Goal: Feedback & Contribution: Submit feedback/report problem

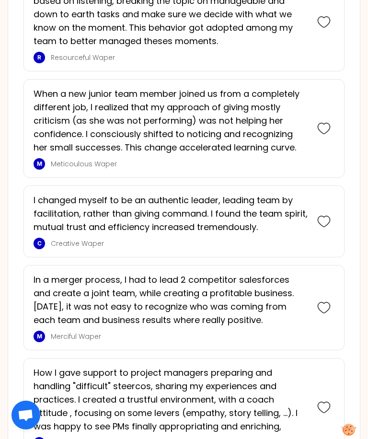
scroll to position [815, 0]
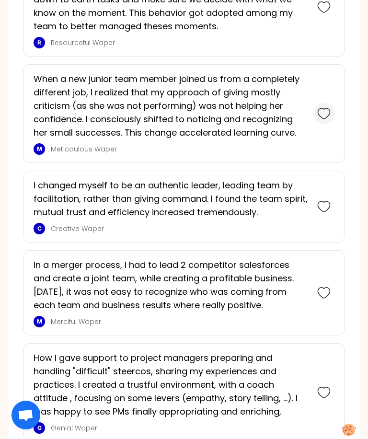
click at [326, 120] on icon at bounding box center [323, 113] width 13 height 13
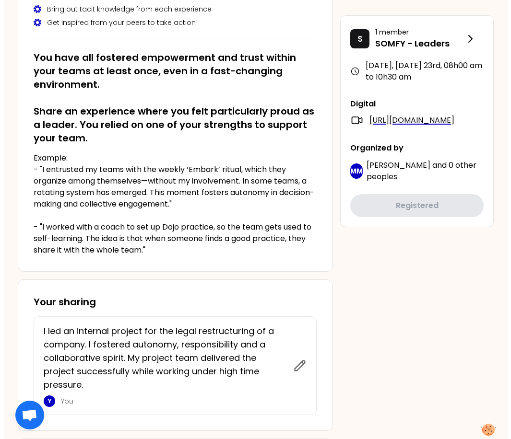
scroll to position [0, 0]
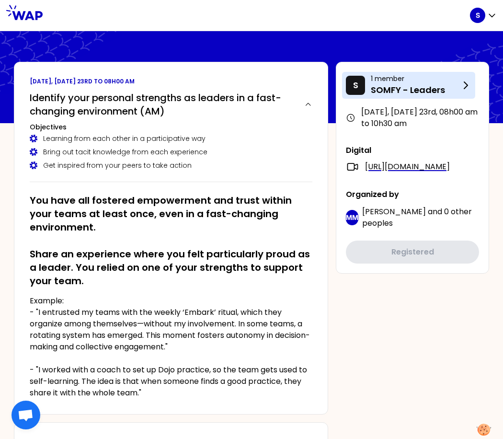
click at [469, 85] on icon at bounding box center [466, 86] width 12 height 12
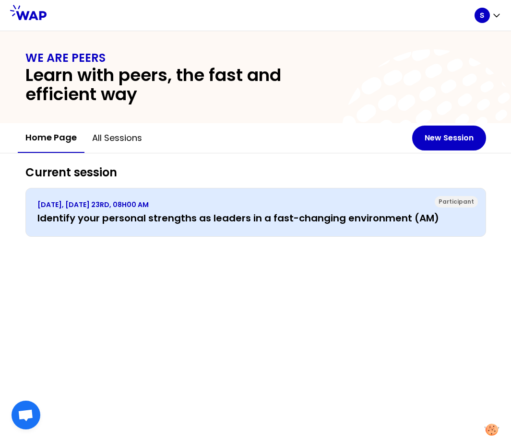
click at [142, 222] on h3 "Identify your personal strengths as leaders in a fast-changing environment (AM)" at bounding box center [255, 217] width 436 height 13
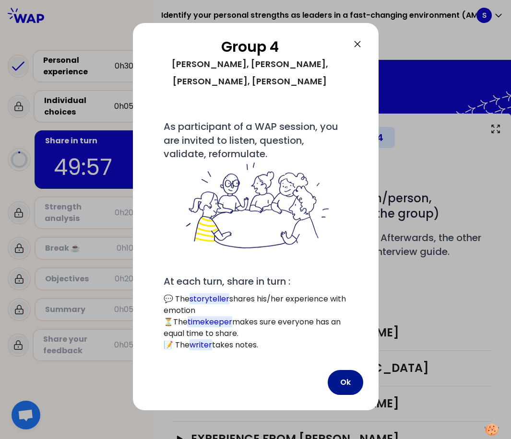
click at [344, 370] on button "Ok" at bounding box center [344, 382] width 35 height 25
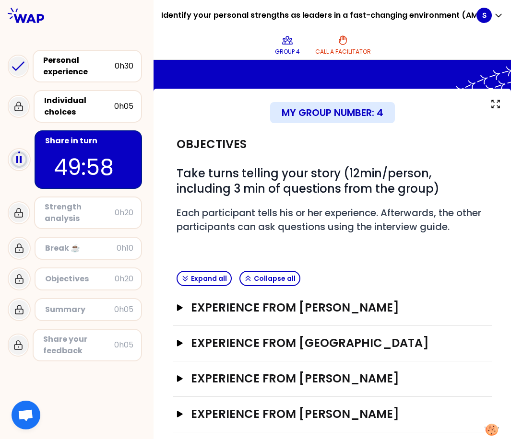
scroll to position [37, 0]
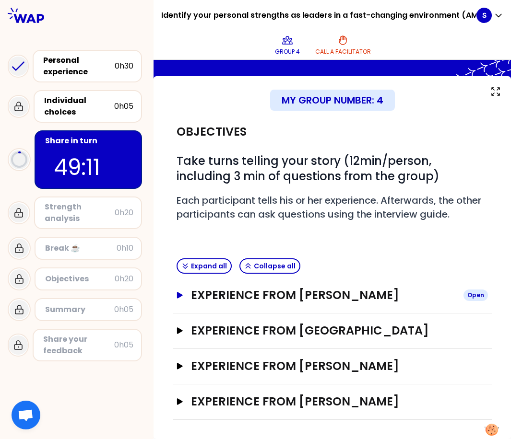
click at [185, 301] on button "Experience from [PERSON_NAME] Open" at bounding box center [331, 295] width 311 height 15
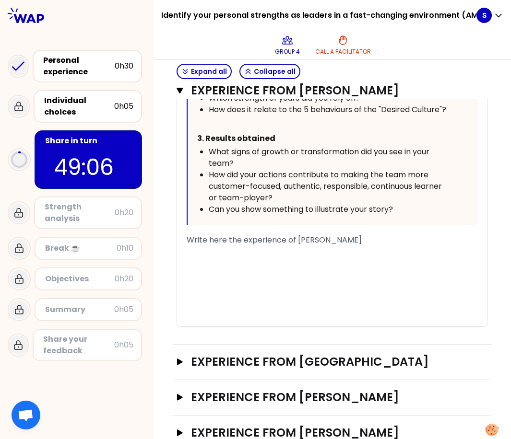
scroll to position [517, 0]
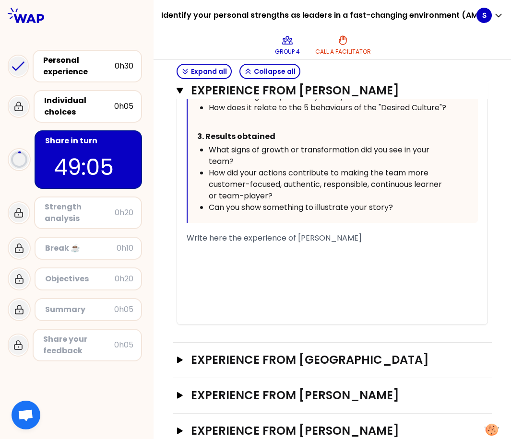
click at [226, 244] on div "Write here the experience of [PERSON_NAME]" at bounding box center [332, 239] width 291 height 12
click at [188, 244] on span "Write here the experience of [PERSON_NAME]" at bounding box center [274, 238] width 175 height 11
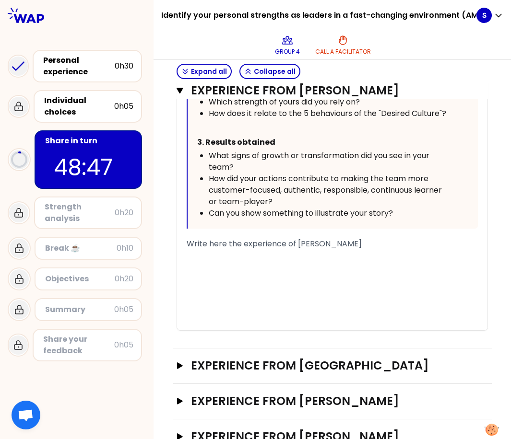
scroll to position [558, 0]
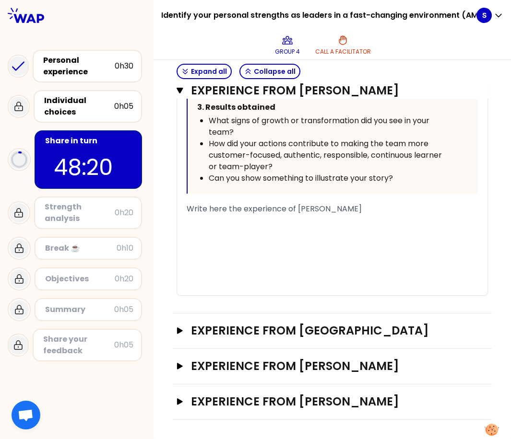
click at [205, 213] on span "Write here the experience of [PERSON_NAME]" at bounding box center [274, 208] width 175 height 11
click at [196, 211] on span "Write here the experience of [PERSON_NAME]" at bounding box center [274, 208] width 175 height 11
click at [189, 209] on span "Write here the experience of [PERSON_NAME]" at bounding box center [274, 208] width 175 height 11
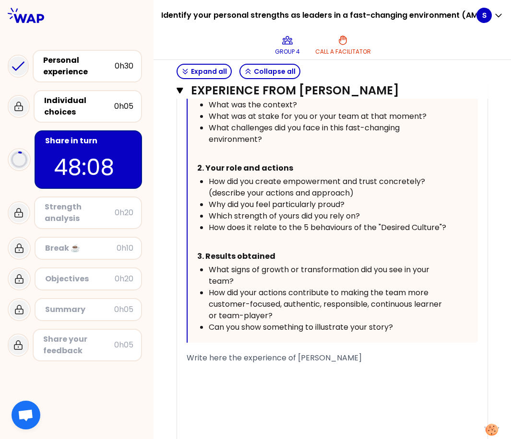
scroll to position [462, 0]
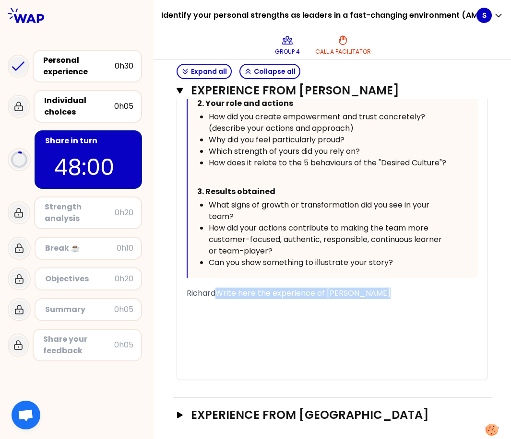
drag, startPoint x: 386, startPoint y: 307, endPoint x: 215, endPoint y: 306, distance: 171.2
click at [215, 299] on div "RichardWrite here the experience of [PERSON_NAME]" at bounding box center [332, 294] width 291 height 12
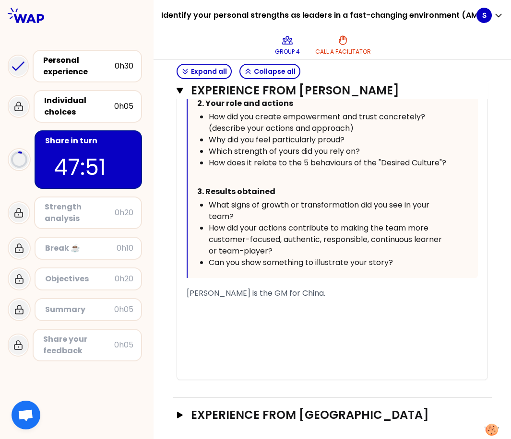
click at [305, 299] on div "[PERSON_NAME] is the GM for China." at bounding box center [332, 294] width 291 height 12
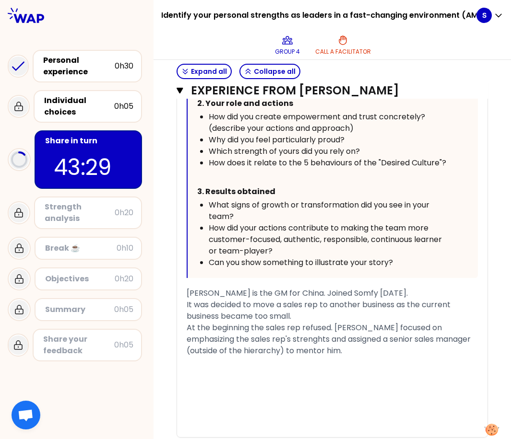
click at [282, 351] on span "At the beginning the sales rep refused. [PERSON_NAME] focused on emphasizing th…" at bounding box center [330, 339] width 286 height 34
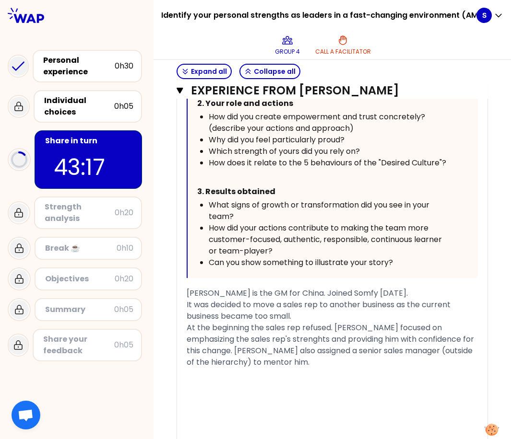
click at [307, 368] on div "At the beginning the sales rep refused. [PERSON_NAME] focused on emphasizing th…" at bounding box center [332, 345] width 291 height 46
click at [383, 374] on span "At the beginning the sales rep refused. [PERSON_NAME] focused on emphasizing th…" at bounding box center [331, 350] width 289 height 57
click at [262, 380] on div "At the beginning the sales rep refused. [PERSON_NAME] focused on emphasizing th…" at bounding box center [332, 351] width 291 height 58
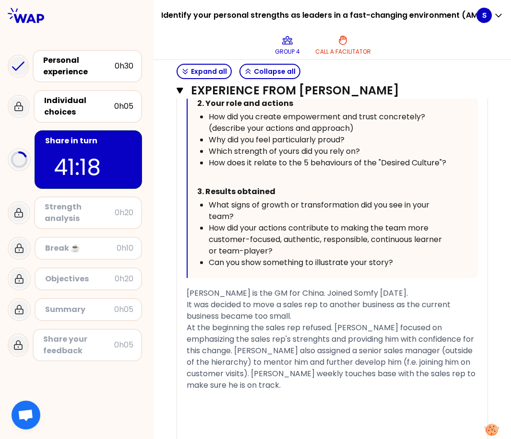
click at [325, 320] on span "It was decided to move a sales rep to another business as the current business …" at bounding box center [320, 310] width 266 height 23
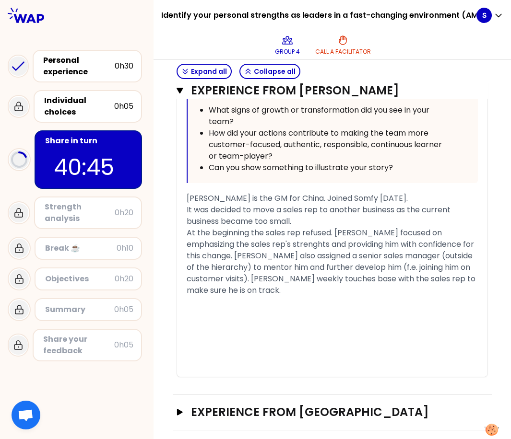
scroll to position [606, 0]
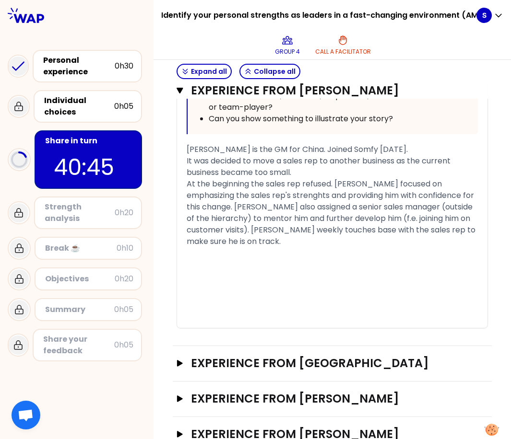
click at [284, 247] on div "At the beginning the sales rep refused. [PERSON_NAME] focused on emphasizing th…" at bounding box center [332, 212] width 291 height 69
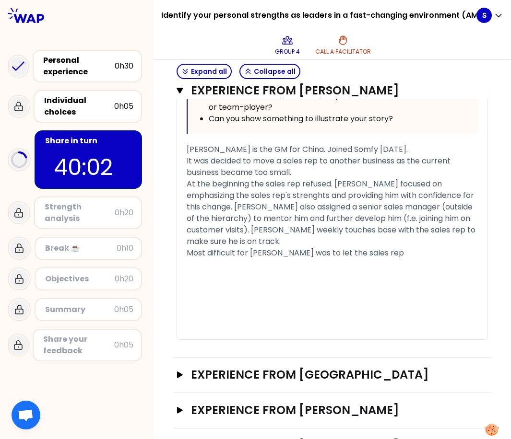
click at [380, 259] on div "Most difficult for [PERSON_NAME] was to let the sales rep" at bounding box center [332, 253] width 291 height 12
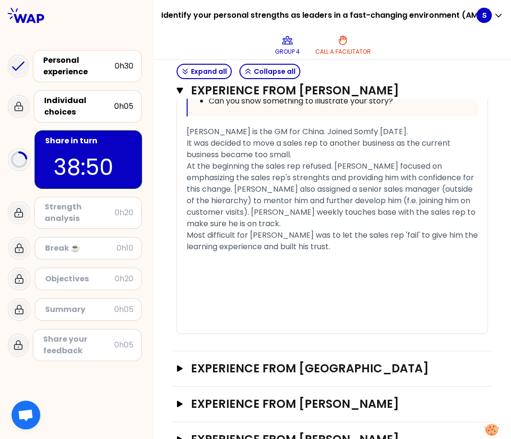
scroll to position [671, 0]
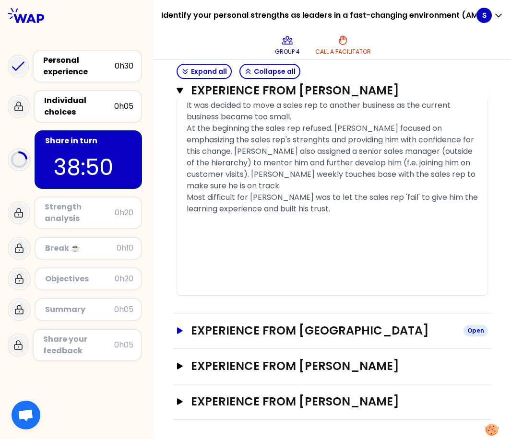
click at [293, 337] on h3 "Experience from [GEOGRAPHIC_DATA]" at bounding box center [323, 330] width 265 height 15
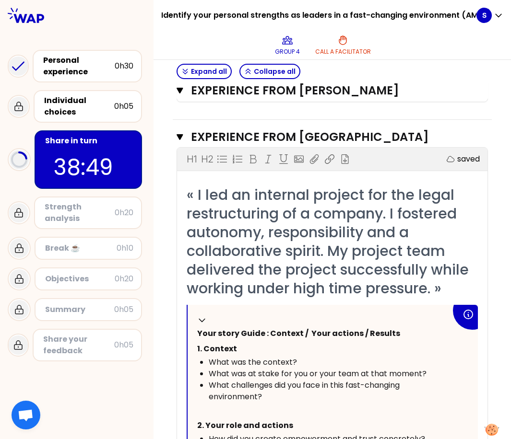
scroll to position [863, 0]
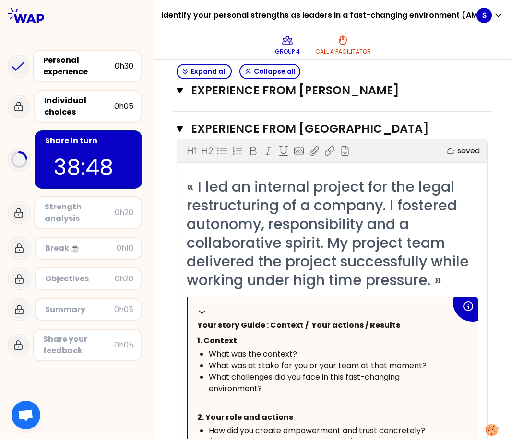
click at [300, 269] on span "« I led an internal project for the legal restructuring of a company. I fostere…" at bounding box center [330, 233] width 286 height 114
click at [428, 276] on span "« I led an internal project for the legal restructuring of a company. I fostere…" at bounding box center [330, 233] width 286 height 114
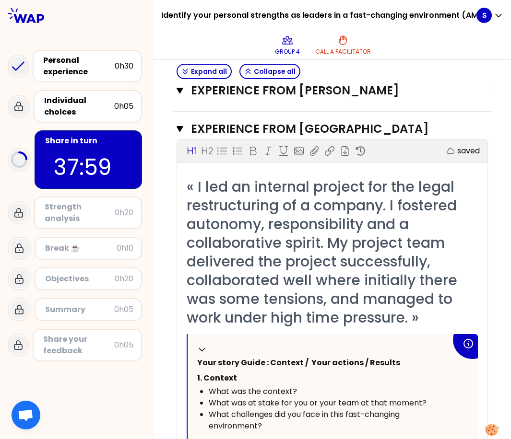
click at [456, 152] on div "H1 H2 Export saved" at bounding box center [332, 151] width 310 height 23
click at [434, 137] on h3 "Experience from [GEOGRAPHIC_DATA]" at bounding box center [323, 128] width 264 height 15
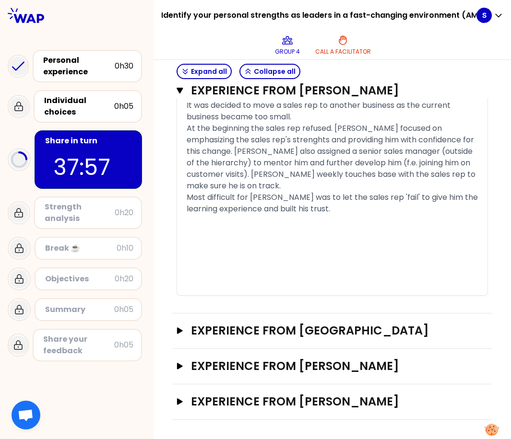
click at [287, 339] on div "Experience from [PERSON_NAME] Open" at bounding box center [331, 331] width 311 height 16
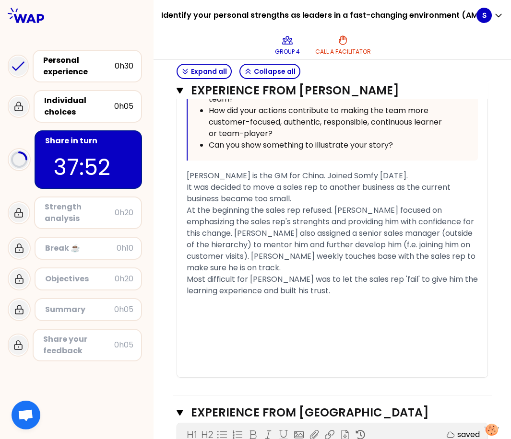
scroll to position [577, 0]
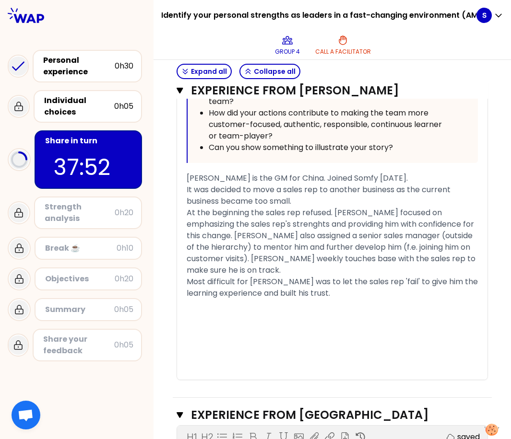
click at [344, 299] on div "Most difficult for [PERSON_NAME] was to let the sales rep 'fail' to give him th…" at bounding box center [332, 287] width 291 height 23
click at [347, 299] on div "Most difficult for [PERSON_NAME] was to let the sales rep 'fail' to give him th…" at bounding box center [332, 287] width 291 height 23
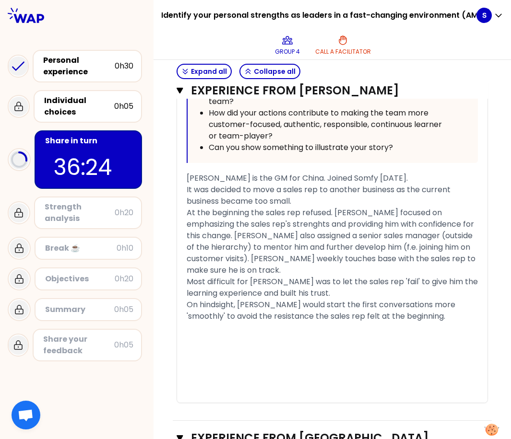
click at [358, 420] on div "Experience from [PERSON_NAME] Close H1 H2 Export saved « I use Mentor to help j…" at bounding box center [332, 80] width 319 height 682
click at [497, 337] on div "My group number: 4 Objectives # Take turns telling your story (12min/person, in…" at bounding box center [331, 343] width 357 height 1612
click at [354, 299] on div "Most difficult for [PERSON_NAME] was to let the sales rep 'fail' to give him th…" at bounding box center [332, 287] width 291 height 23
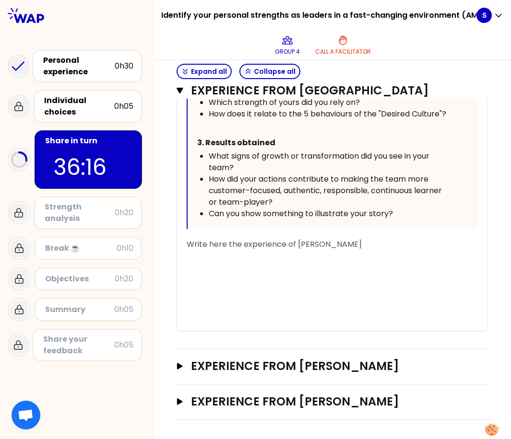
scroll to position [1309, 0]
click at [249, 267] on div "﻿" at bounding box center [332, 268] width 291 height 12
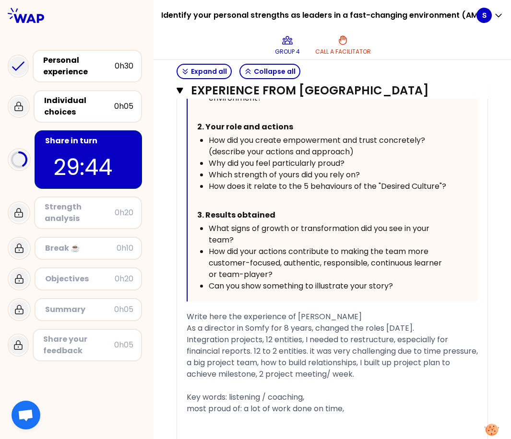
scroll to position [1214, 0]
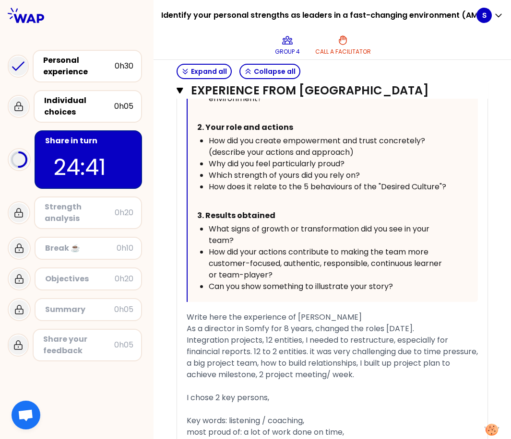
click at [271, 377] on span "Integration projects, 12 entities, I needed to restructure, especially for fina…" at bounding box center [333, 358] width 293 height 46
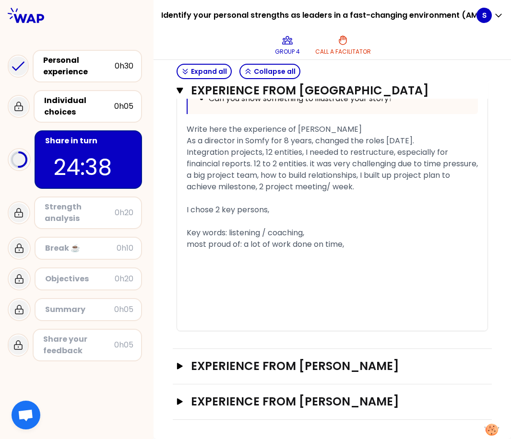
scroll to position [1405, 0]
click at [259, 308] on div "﻿" at bounding box center [332, 302] width 291 height 12
click at [244, 285] on div "﻿" at bounding box center [332, 279] width 291 height 12
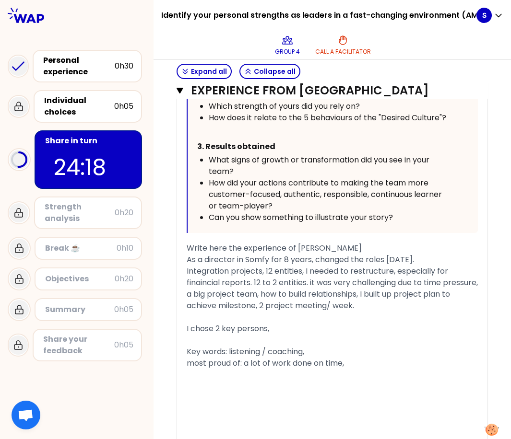
scroll to position [1425, 0]
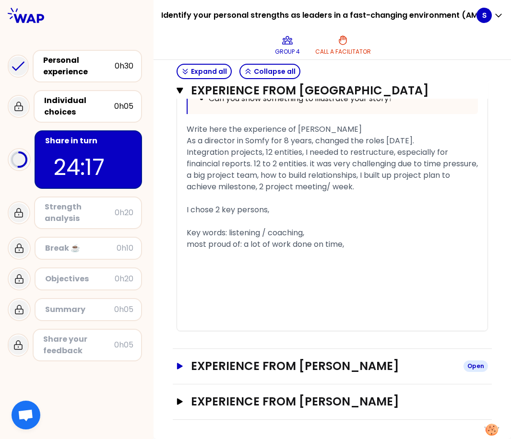
click at [273, 368] on h3 "Experience from [PERSON_NAME]" at bounding box center [323, 366] width 265 height 15
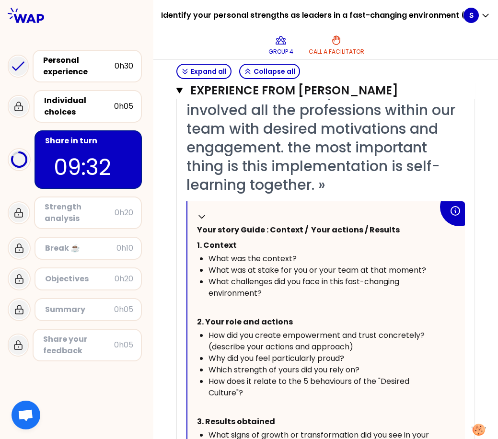
scroll to position [2234, 0]
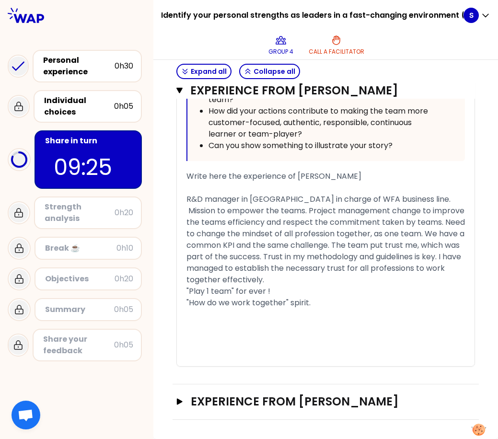
click at [308, 411] on div "Experience from [PERSON_NAME] Open" at bounding box center [326, 402] width 306 height 35
click at [309, 400] on h3 "Experience from [PERSON_NAME]" at bounding box center [317, 401] width 252 height 15
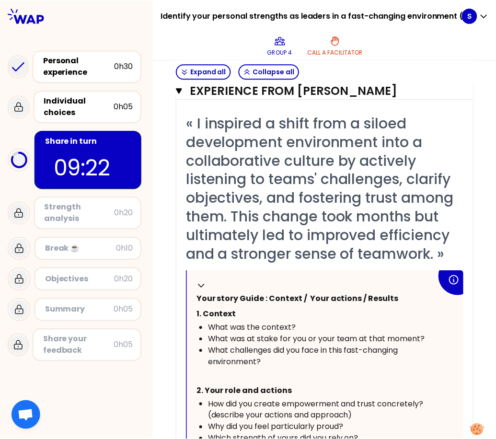
scroll to position [2522, 0]
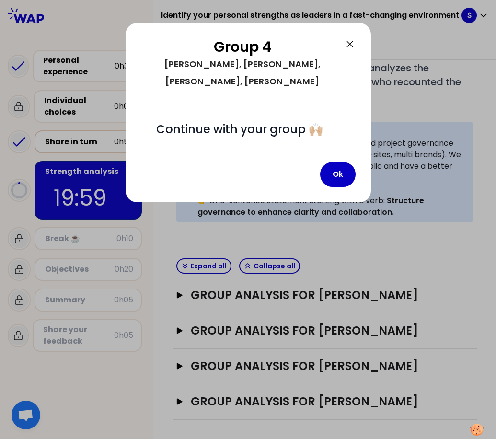
scroll to position [222, 0]
click at [340, 162] on button "Ok" at bounding box center [337, 174] width 35 height 25
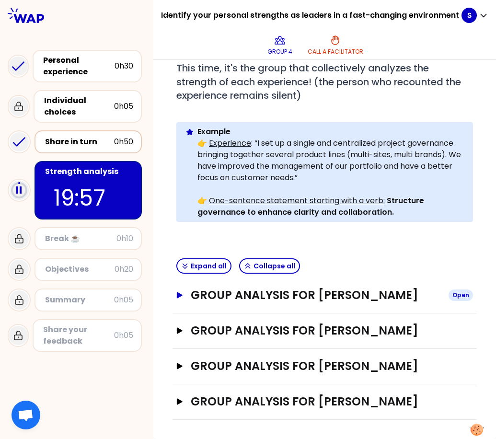
click at [206, 298] on h3 "Group analysis for [PERSON_NAME]" at bounding box center [316, 295] width 251 height 15
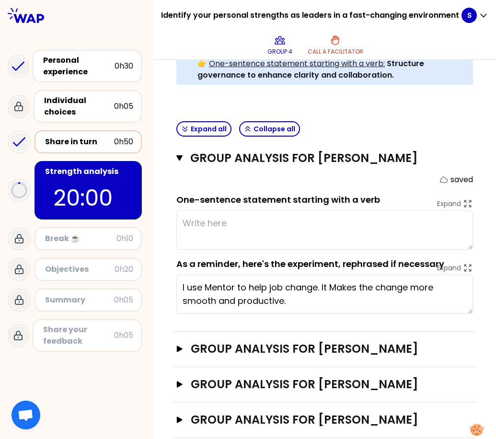
scroll to position [366, 0]
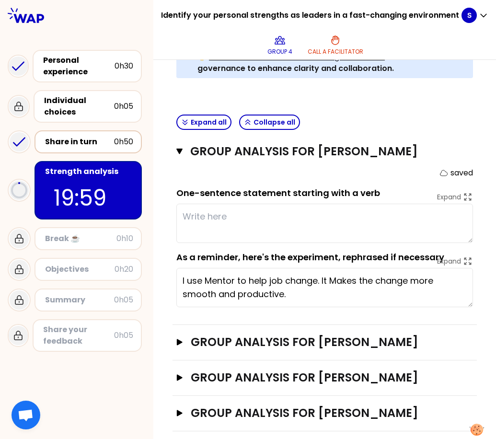
click at [219, 220] on textarea at bounding box center [324, 223] width 297 height 39
type textarea "B"
click at [185, 216] on textarea "Give confidence to the sales rep that he" at bounding box center [324, 223] width 297 height 39
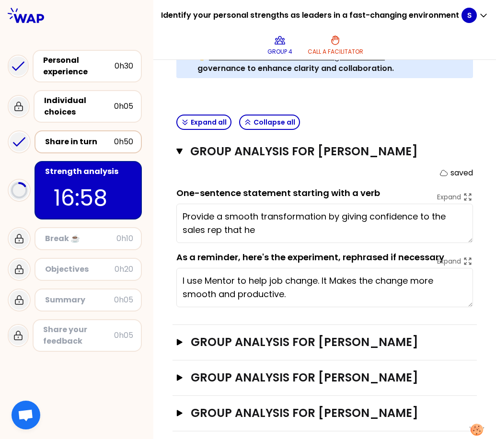
click at [185, 218] on textarea "Provide a smooth transformation by giving confidence to the sales rep that he" at bounding box center [324, 223] width 297 height 39
click at [257, 230] on textarea "Provide a smooth transformation by giving confidence to the sales rep that he" at bounding box center [324, 223] width 297 height 39
click at [184, 217] on textarea "Provide a smooth transformation by giving confidence to the sales rep that he" at bounding box center [324, 223] width 297 height 39
click at [256, 230] on textarea "Provide a smooth transformation by giving confidence to the sales rep that he" at bounding box center [324, 223] width 297 height 39
click at [260, 230] on textarea "Provide a smooth transformation by giving confidence to the sales rep that he" at bounding box center [324, 223] width 297 height 39
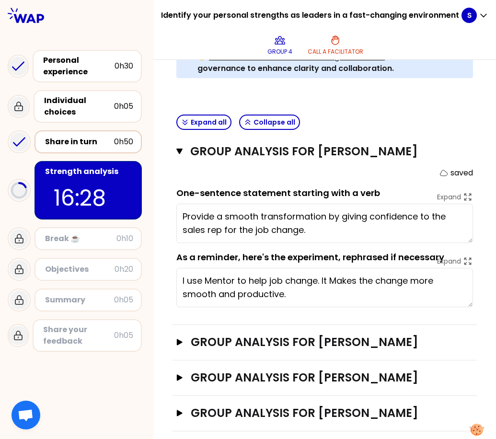
click at [183, 216] on textarea "Provide a smooth transformation by giving confidence to the sales rep for the j…" at bounding box center [324, 223] width 297 height 39
drag, startPoint x: 183, startPoint y: 216, endPoint x: 324, endPoint y: 205, distance: 141.9
click at [324, 205] on textarea "Provide a smooth transformation by giving confidence to the sales rep for the j…" at bounding box center [324, 223] width 297 height 39
click at [183, 221] on textarea "Provide a smooth transformation by giving confidence to the sales rep for the j…" at bounding box center [324, 223] width 297 height 39
click at [378, 220] on textarea "Eager to provide a smooth transformation by giving confidence to the sales rep …" at bounding box center [324, 223] width 297 height 39
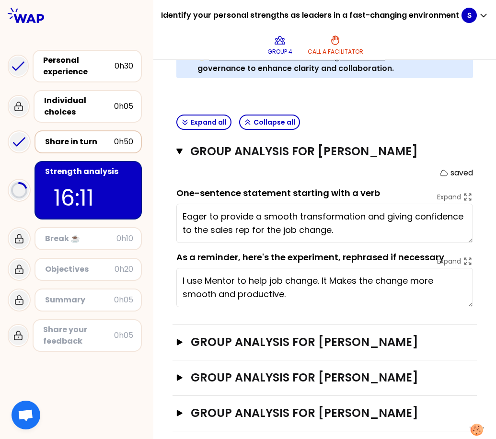
click at [391, 228] on textarea "Eager to provide a smooth transformation and giving confidence to the sales rep…" at bounding box center [324, 223] width 297 height 39
click at [406, 222] on textarea "Eager to provide a smooth transformation and giving confidence to the sales rep…" at bounding box center [324, 223] width 297 height 39
click at [401, 234] on textarea "Eager to provide a smooth transformation and giving confidence to the sales rep…" at bounding box center [324, 223] width 297 height 39
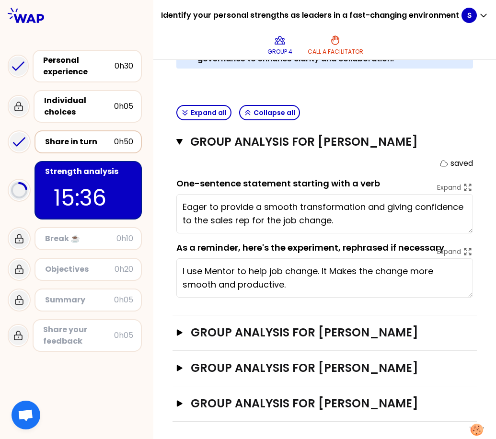
scroll to position [377, 0]
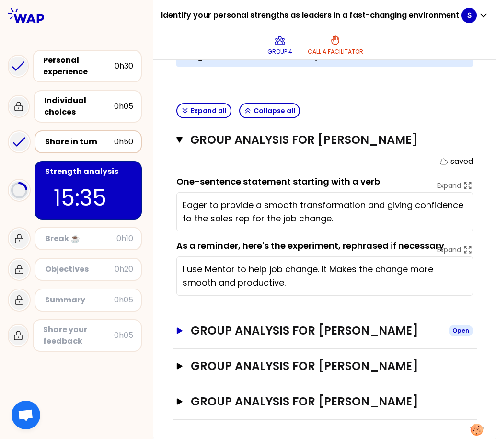
type textarea "Eager to provide a smooth transformation and giving confidence to the sales rep…"
click at [336, 334] on h3 "Group analysis for [PERSON_NAME]" at bounding box center [316, 330] width 251 height 15
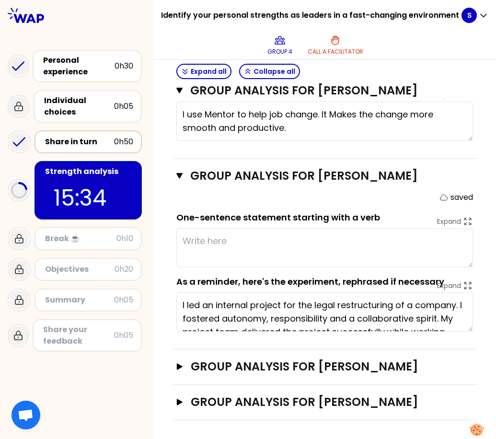
scroll to position [533, 0]
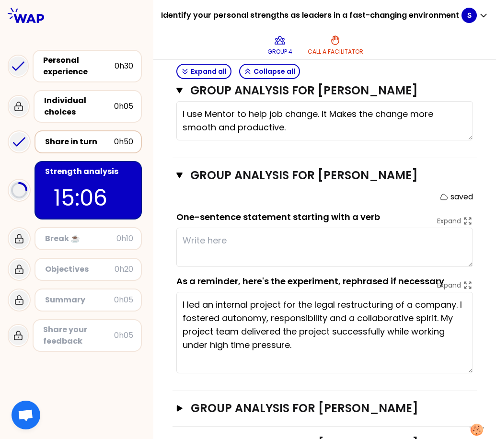
drag, startPoint x: 465, startPoint y: 329, endPoint x: 465, endPoint y: 372, distance: 42.2
click at [465, 372] on textarea "I led an internal project for the legal restructuring of a company. I fostered …" at bounding box center [324, 333] width 297 height 82
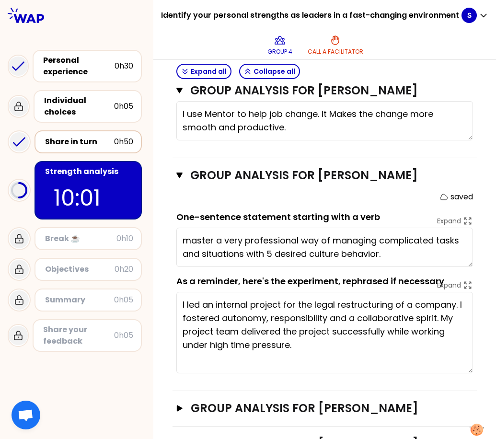
type textarea "master a very professional way of managing complicated tasks and situations wit…"
click at [414, 324] on textarea "I led an internal project for the legal restructuring of a company. I fostered …" at bounding box center [324, 333] width 297 height 82
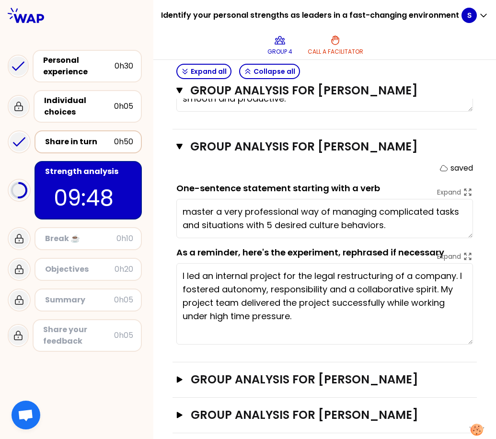
scroll to position [575, 0]
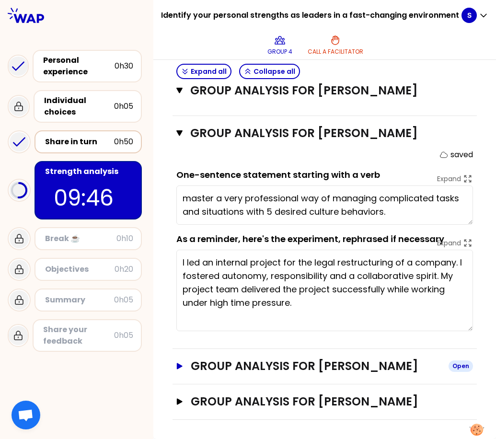
click at [322, 366] on h3 "Group analysis for [PERSON_NAME]" at bounding box center [316, 366] width 251 height 15
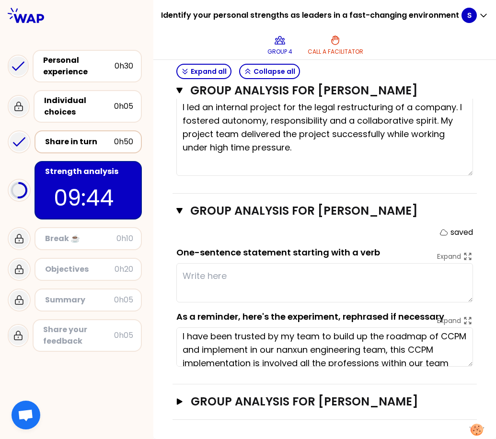
scroll to position [0, 0]
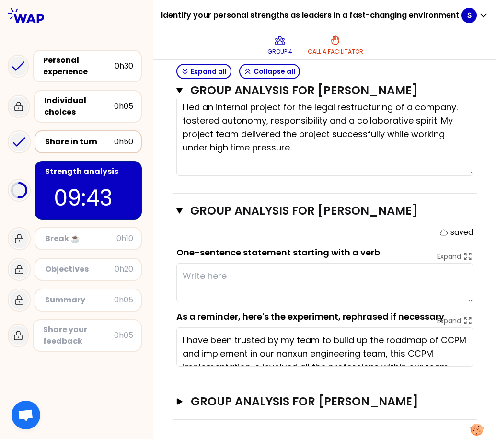
drag, startPoint x: 473, startPoint y: 325, endPoint x: 468, endPoint y: 329, distance: 6.8
click at [468, 329] on div "Group analysis for [PERSON_NAME] Close saved One-sentence statement starting wi…" at bounding box center [325, 289] width 304 height 191
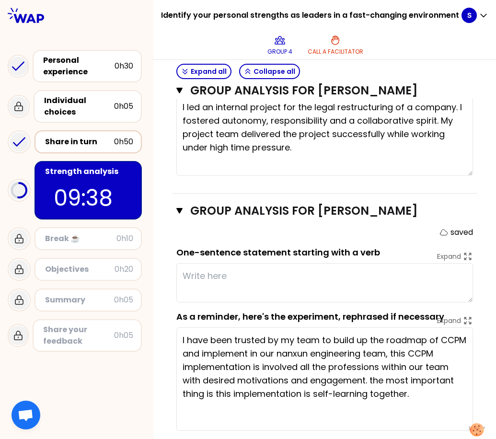
drag, startPoint x: 462, startPoint y: 366, endPoint x: 465, endPoint y: 430, distance: 64.3
click at [465, 430] on body "Identify your personal strengths as leaders in a fast-changing environment (AM)…" at bounding box center [248, 219] width 496 height 439
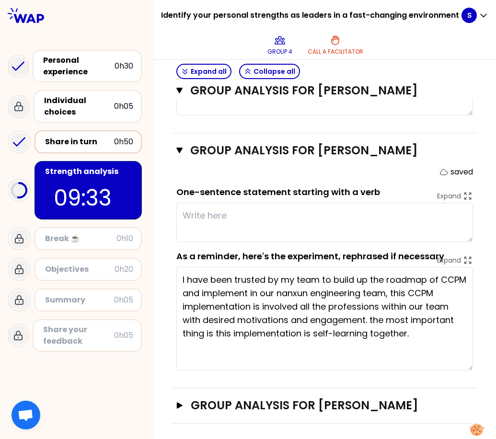
scroll to position [795, 0]
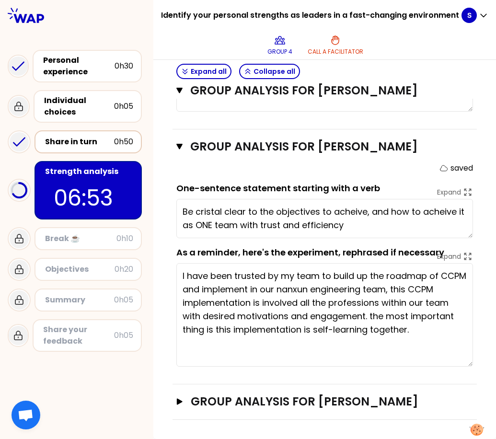
type textarea "Be cristal clear to the objectives to acheive, and how to acheive it as ONE tea…"
click at [464, 377] on div "Group analysis for [PERSON_NAME] saved One-sentence statement starting with a v…" at bounding box center [325, 256] width 304 height 255
click at [395, 403] on h3 "Group analysis for [PERSON_NAME]" at bounding box center [316, 401] width 251 height 15
click at [185, 401] on button "Group analysis for [PERSON_NAME]" at bounding box center [324, 401] width 297 height 15
click at [197, 398] on h3 "Group analysis for [PERSON_NAME]" at bounding box center [316, 401] width 251 height 15
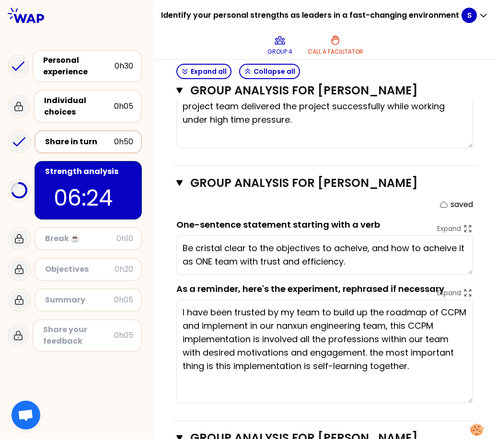
scroll to position [950, 0]
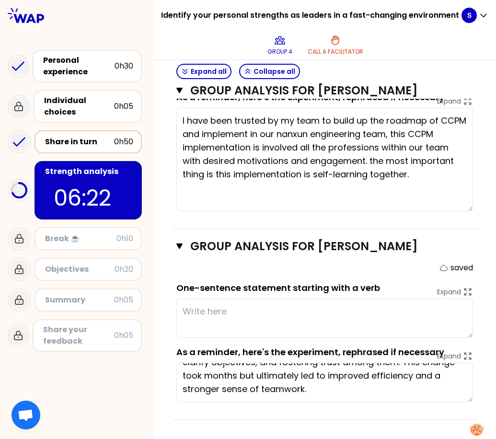
drag, startPoint x: 458, startPoint y: 402, endPoint x: 455, endPoint y: 433, distance: 31.9
drag, startPoint x: 432, startPoint y: 400, endPoint x: 432, endPoint y: 433, distance: 32.1
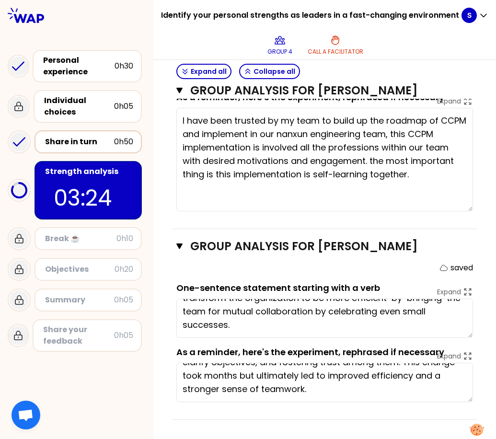
scroll to position [0, 0]
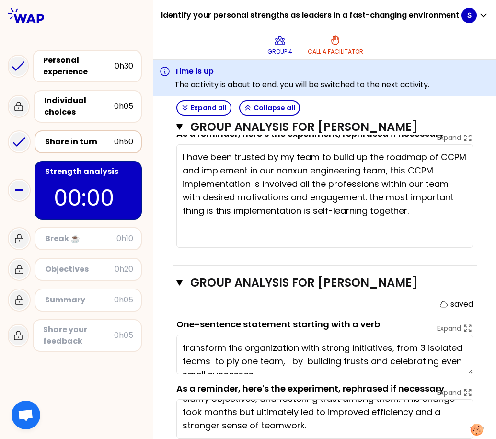
type textarea "transform the organization with strong initiatives, from 3 isolated teams to pl…"
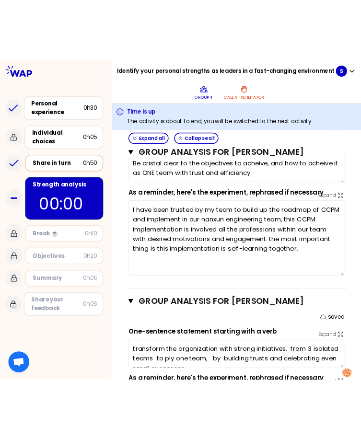
scroll to position [986, 0]
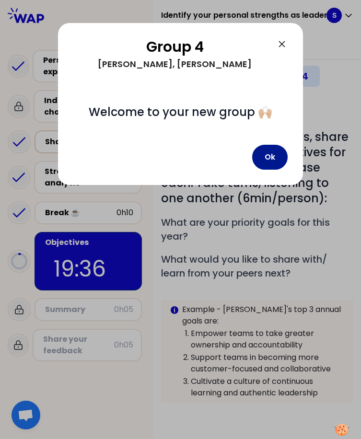
drag, startPoint x: 274, startPoint y: 160, endPoint x: 268, endPoint y: 158, distance: 6.5
click at [274, 160] on button "Ok" at bounding box center [269, 157] width 35 height 25
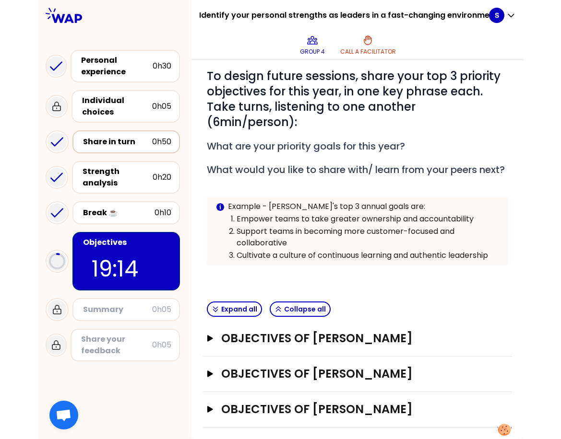
scroll to position [103, 0]
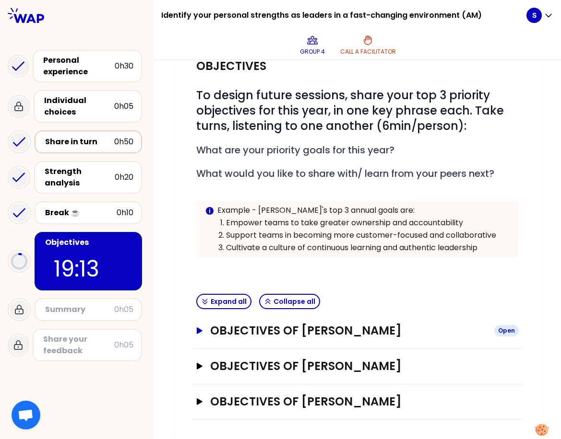
click at [196, 334] on button "Objectives of [PERSON_NAME] Open" at bounding box center [357, 330] width 322 height 15
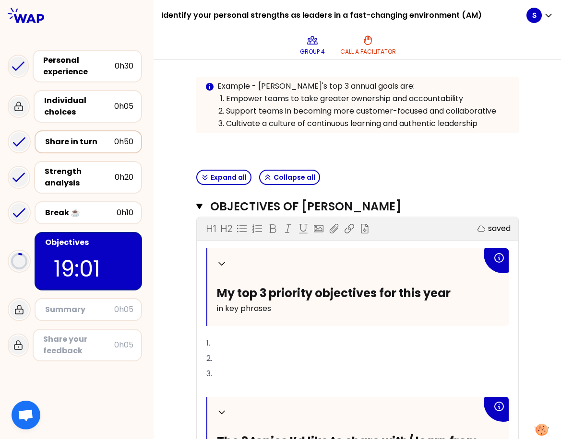
scroll to position [240, 0]
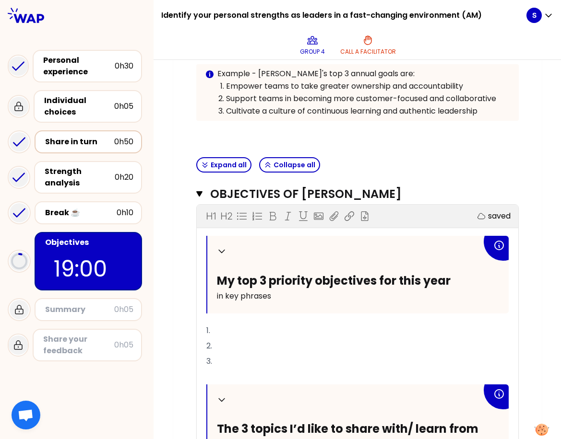
click at [224, 335] on p "1." at bounding box center [357, 330] width 302 height 15
click at [326, 332] on p "1. Create alignment between" at bounding box center [357, 330] width 302 height 15
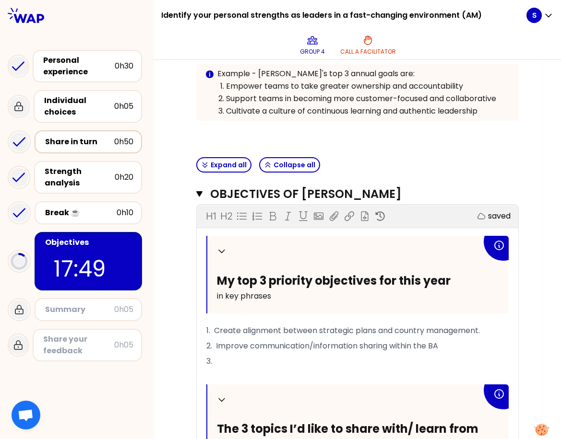
click at [451, 346] on p "2. Improve communication/information sharing within the BA" at bounding box center [357, 346] width 302 height 15
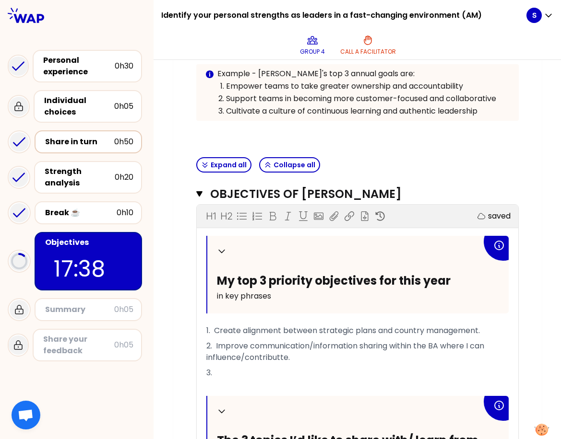
click at [243, 366] on p "3." at bounding box center [357, 372] width 302 height 15
click at [489, 331] on p "1. Create alignment between strategic plans and country management." at bounding box center [357, 330] width 302 height 15
click at [250, 381] on p "3." at bounding box center [357, 372] width 302 height 15
click at [232, 381] on p "3." at bounding box center [357, 372] width 302 height 15
click at [266, 330] on span "1. Create alignment between strategic plans and country management/teams" at bounding box center [356, 330] width 300 height 11
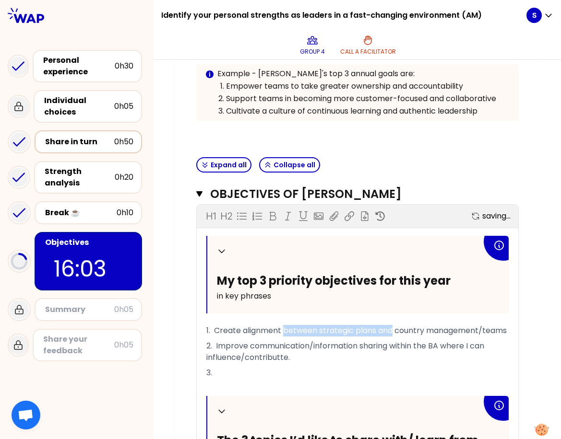
drag, startPoint x: 390, startPoint y: 334, endPoint x: 280, endPoint y: 333, distance: 110.3
click at [280, 333] on span "1. Create alignment between strategic plans and country management/teams" at bounding box center [356, 330] width 300 height 11
click at [477, 329] on p "1. Create alignment/engagement of country management/teams" at bounding box center [357, 330] width 302 height 15
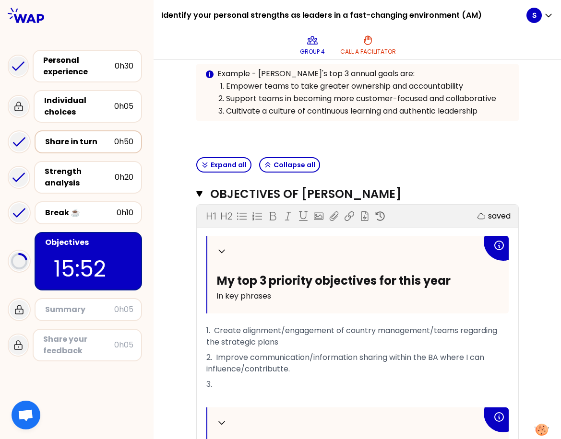
click at [243, 380] on p "3." at bounding box center [357, 384] width 302 height 15
click at [306, 369] on p "2. Improve communication/information sharing within the BA where I can influenc…" at bounding box center [357, 363] width 302 height 27
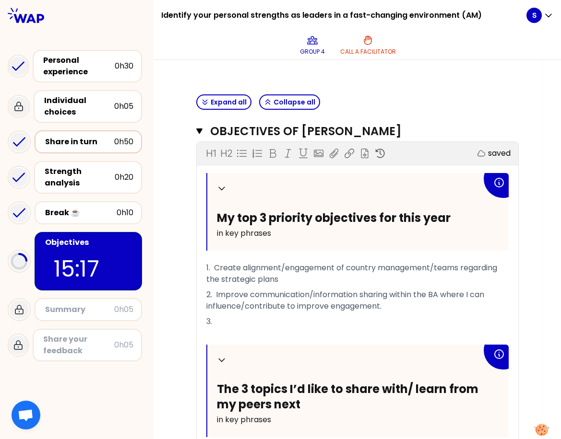
scroll to position [336, 0]
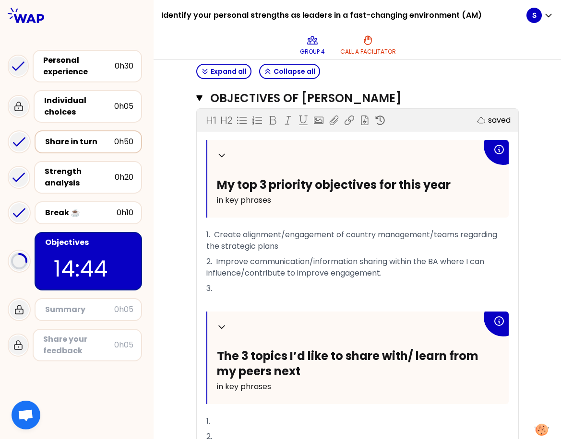
click at [234, 290] on p "3." at bounding box center [357, 288] width 302 height 15
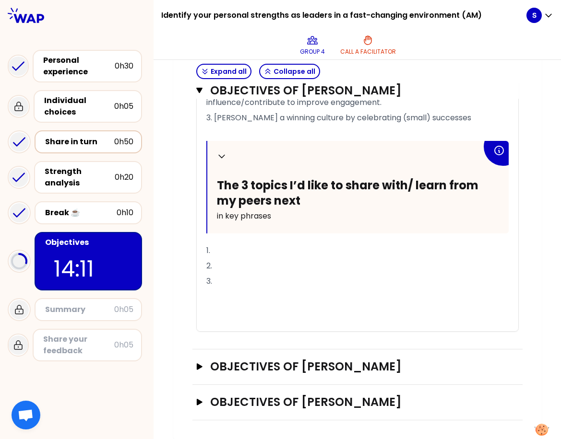
scroll to position [507, 0]
click at [240, 247] on p "1." at bounding box center [357, 250] width 302 height 15
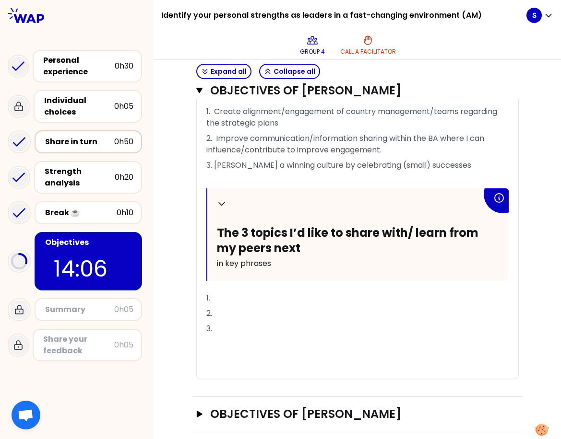
scroll to position [411, 0]
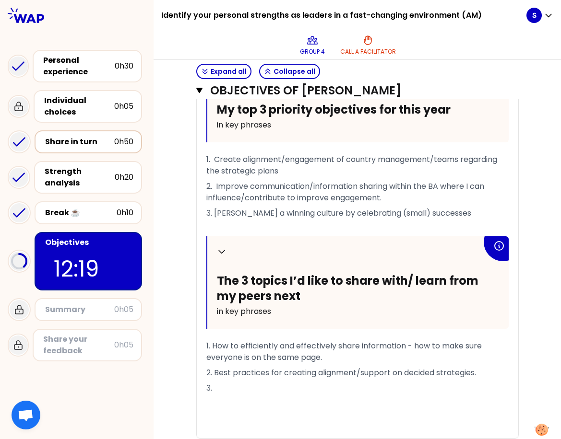
click at [257, 383] on p "3." at bounding box center [357, 388] width 302 height 15
drag, startPoint x: 483, startPoint y: 376, endPoint x: 211, endPoint y: 373, distance: 271.4
click at [211, 373] on p "2. Best practices for creating alignment/support on decided strategies." at bounding box center [357, 372] width 302 height 15
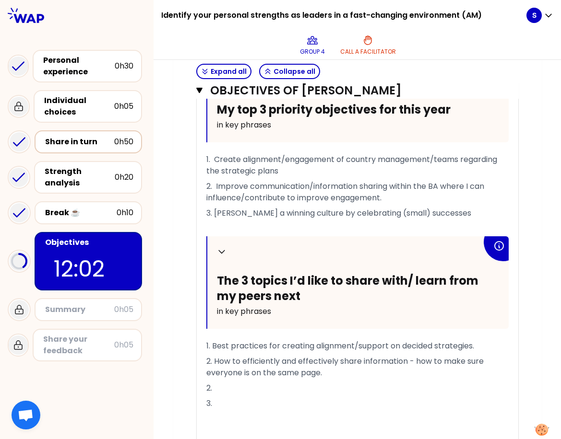
click at [234, 387] on p "2." at bounding box center [357, 388] width 302 height 15
click at [228, 389] on p "3." at bounding box center [357, 388] width 302 height 15
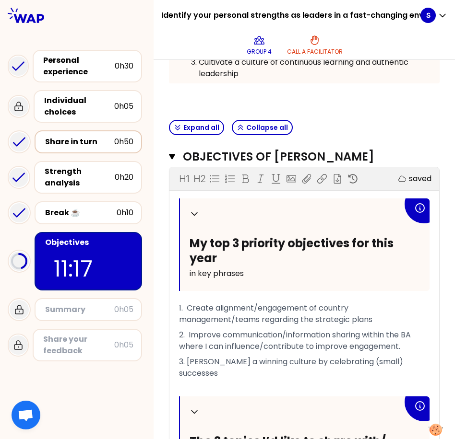
scroll to position [353, 0]
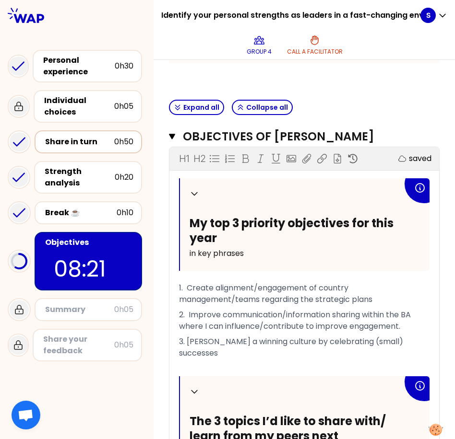
click at [290, 302] on span "1. Create alignment/engagement of country management/teams regarding the strate…" at bounding box center [275, 293] width 193 height 23
click at [292, 325] on span "2. Improve communication/information sharing within the BA where I can influenc…" at bounding box center [296, 320] width 234 height 23
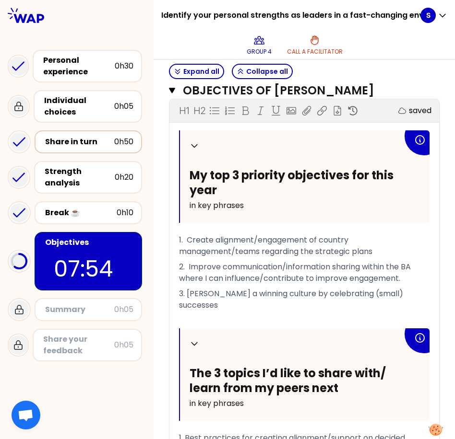
click at [312, 283] on span "2. Improve communication/information sharing within the BA where I can influenc…" at bounding box center [296, 272] width 234 height 23
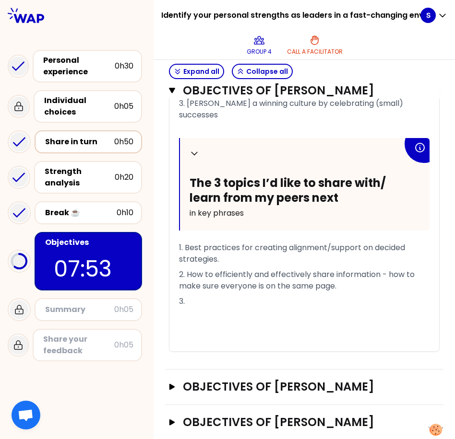
scroll to position [593, 0]
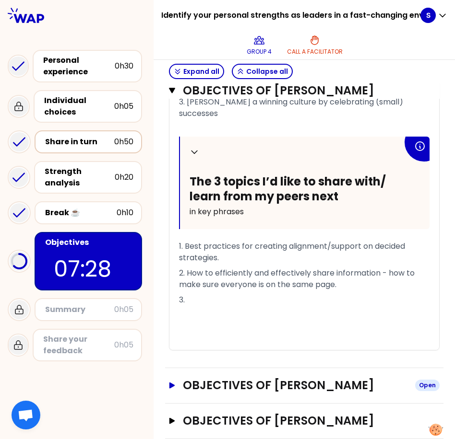
click at [321, 378] on h3 "Objectives of [PERSON_NAME]" at bounding box center [295, 385] width 224 height 15
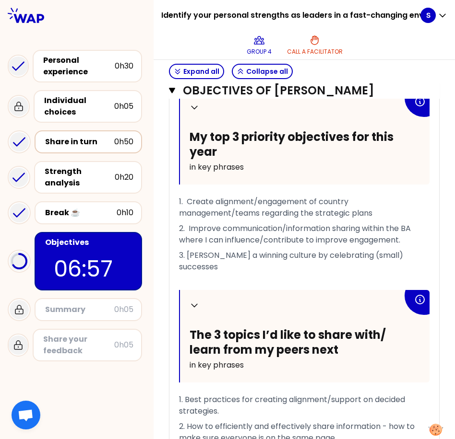
scroll to position [449, 0]
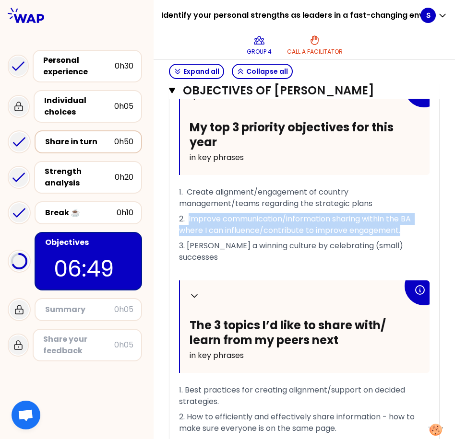
drag, startPoint x: 408, startPoint y: 234, endPoint x: 189, endPoint y: 221, distance: 219.5
click at [189, 221] on p "2. Improve communication/information sharing within the BA where I can influenc…" at bounding box center [304, 224] width 250 height 27
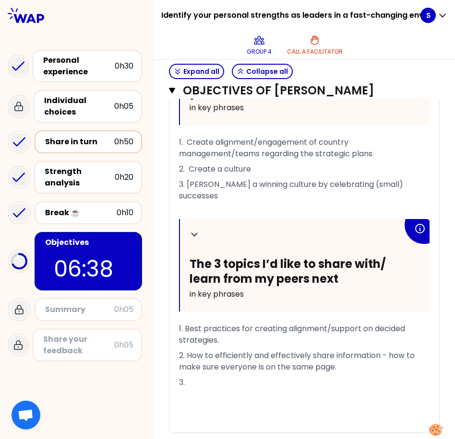
scroll to position [497, 0]
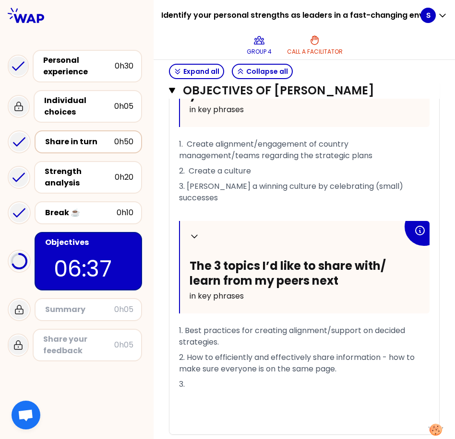
click at [269, 167] on p "2. Create a culture" at bounding box center [304, 171] width 250 height 15
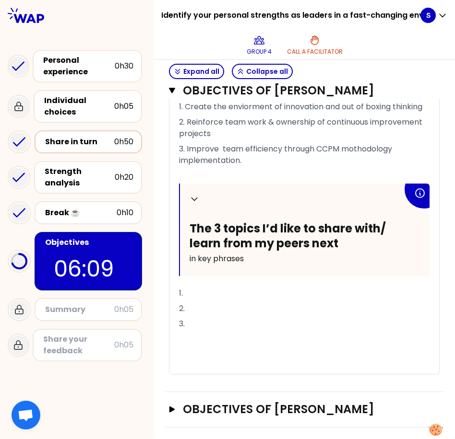
scroll to position [1023, 0]
click at [285, 409] on h3 "Objectives of [PERSON_NAME]" at bounding box center [295, 409] width 224 height 15
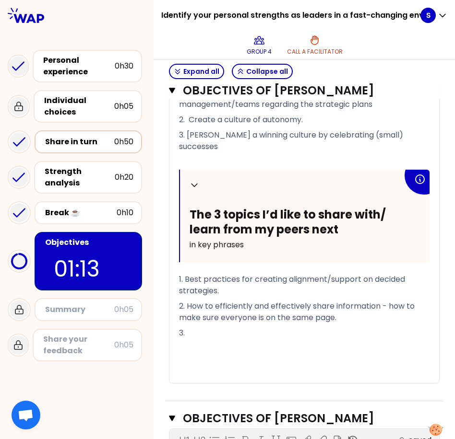
scroll to position [495, 0]
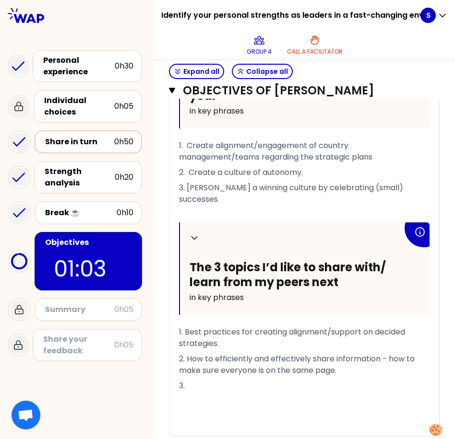
click at [308, 172] on p "2. Create a culture of autonomy." at bounding box center [304, 172] width 250 height 15
click at [237, 160] on span "1. Create alignment/engagement of country management/teams regarding the strate…" at bounding box center [275, 151] width 193 height 23
click at [336, 159] on span "1. Create alignment/engagement of country management/local teams regarding the …" at bounding box center [302, 151] width 247 height 23
click at [316, 174] on p "2. Create a culture of autonomy." at bounding box center [304, 172] width 250 height 15
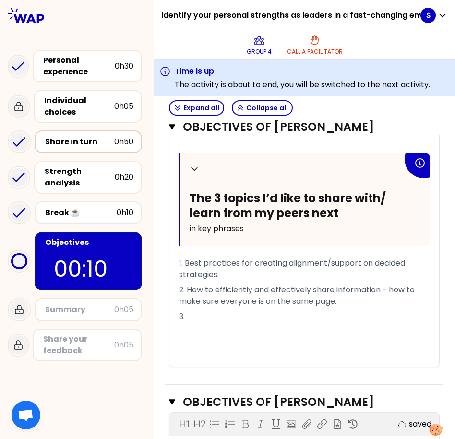
scroll to position [639, 0]
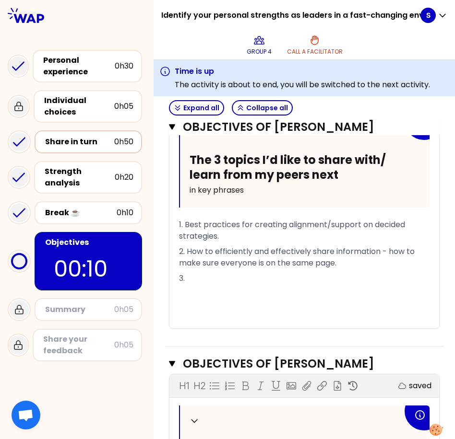
click at [201, 271] on p "3." at bounding box center [304, 278] width 250 height 15
click at [224, 273] on p "3. ...." at bounding box center [304, 278] width 250 height 15
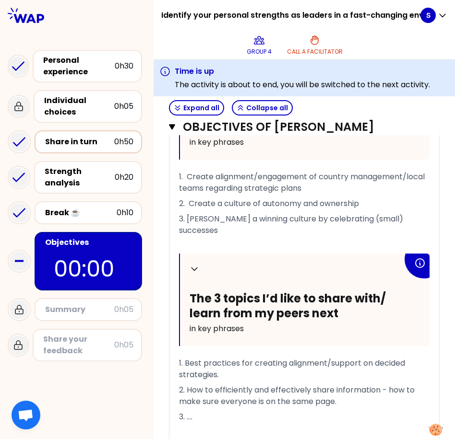
scroll to position [495, 0]
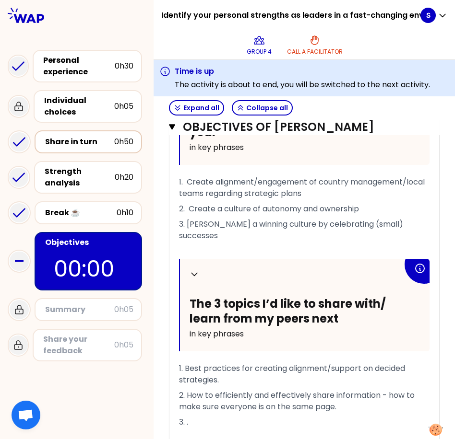
click at [279, 217] on p "3. [PERSON_NAME] a winning culture by celebrating (small) successes" at bounding box center [304, 230] width 250 height 27
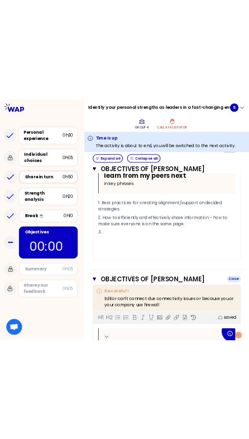
scroll to position [687, 0]
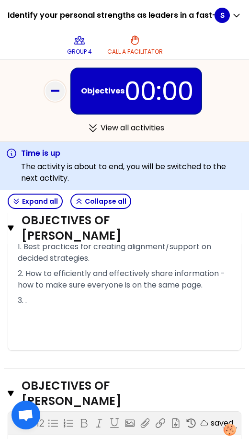
click at [38, 304] on p "3. ." at bounding box center [125, 300] width 214 height 15
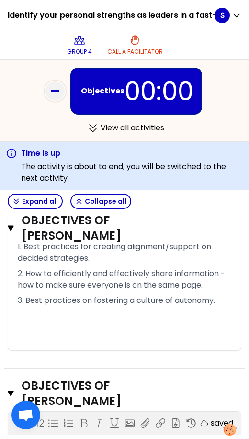
click at [215, 202] on div "Expand all Collapse all" at bounding box center [125, 201] width 242 height 23
click at [225, 118] on div "Objectives 00:00 View all activities" at bounding box center [124, 101] width 249 height 74
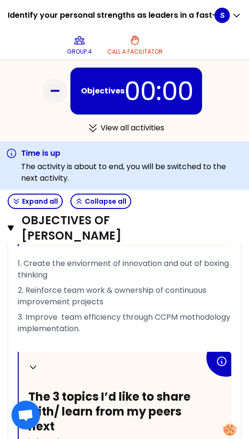
scroll to position [643, 0]
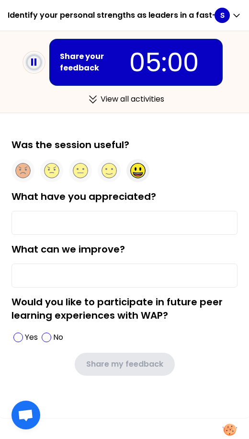
click at [140, 171] on circle at bounding box center [138, 171] width 15 height 15
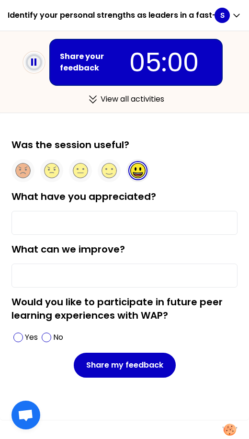
click at [101, 229] on input "What have you appreciated?" at bounding box center [125, 223] width 226 height 24
type input "T"
type input "t"
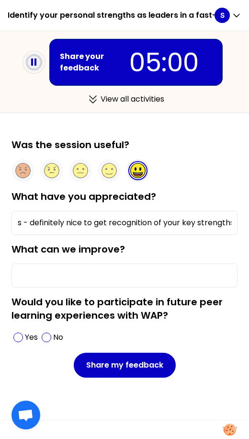
scroll to position [0, 82]
click at [79, 222] on input "The strength analysis - definitely nice to get recognition of your key strength…" at bounding box center [125, 223] width 226 height 24
type input "The strength analysis - definitely nice to get recognition of your key strength…"
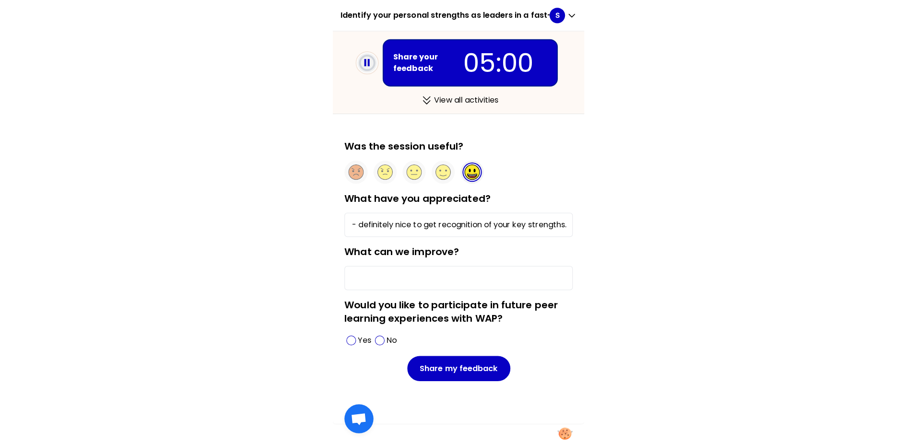
scroll to position [0, 0]
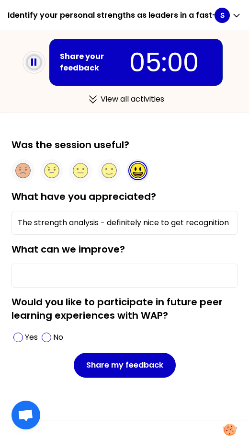
click at [72, 281] on input "What can we improve?" at bounding box center [125, 276] width 226 height 24
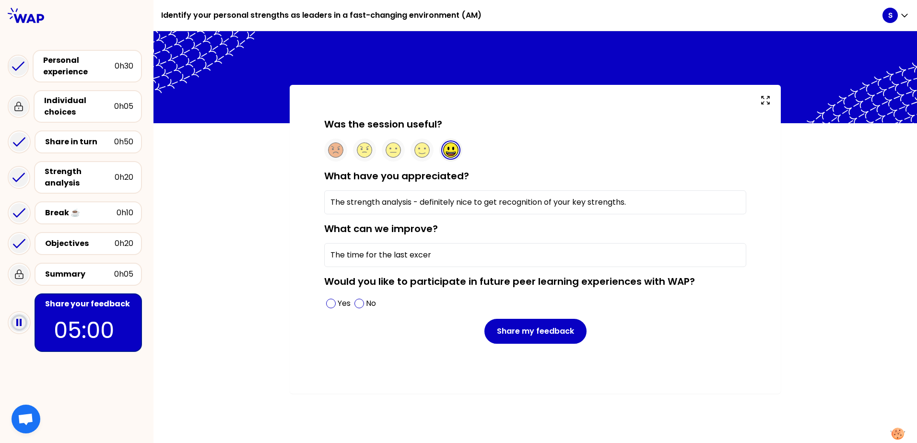
drag, startPoint x: 441, startPoint y: 260, endPoint x: 392, endPoint y: 257, distance: 49.0
click at [392, 257] on input "The time for the last excer" at bounding box center [535, 255] width 422 height 24
type input "The time for the objectives exercise was a bit too short."
click at [333, 305] on span at bounding box center [331, 304] width 10 height 10
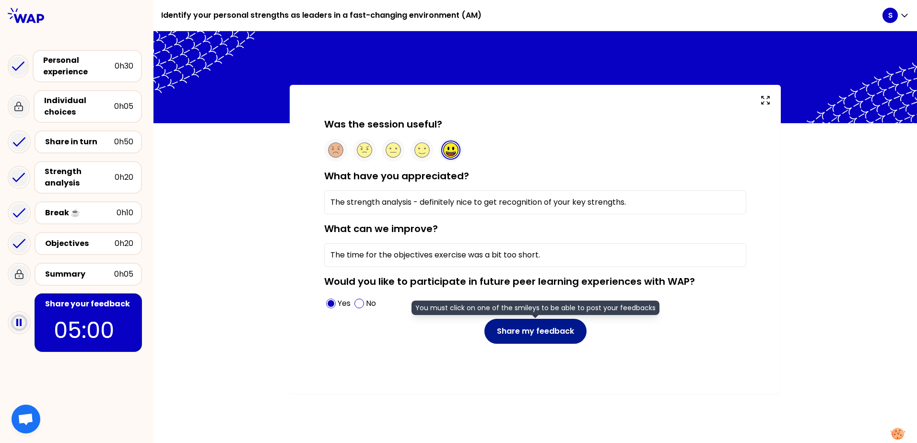
click at [544, 331] on button "Share my feedback" at bounding box center [535, 331] width 102 height 25
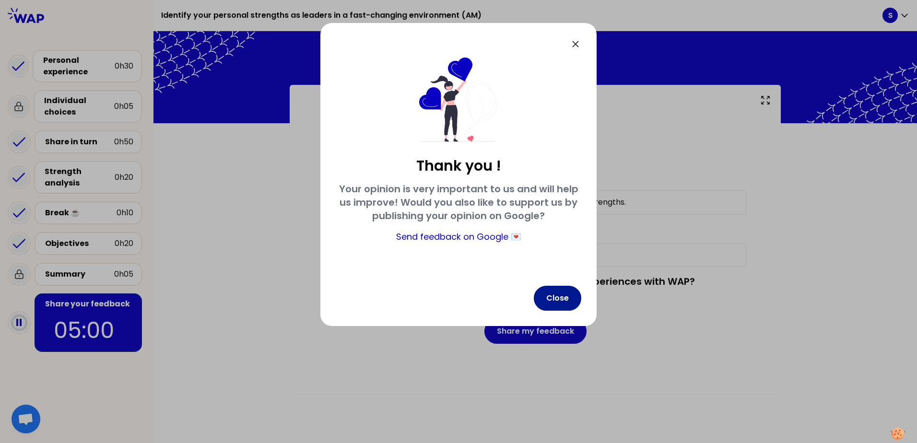
click at [567, 292] on button "Close" at bounding box center [557, 298] width 47 height 25
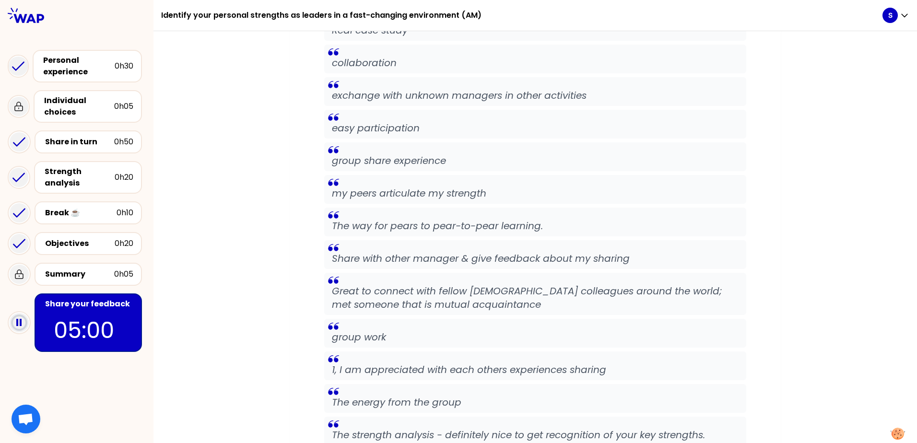
scroll to position [541, 0]
